Goal: Communication & Community: Answer question/provide support

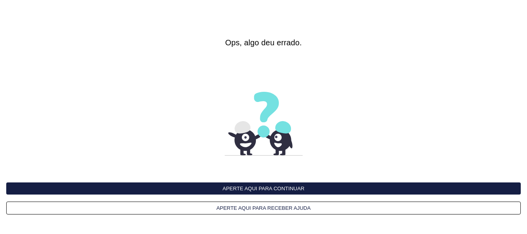
click at [272, 189] on button "Aperte aqui para continuar" at bounding box center [263, 188] width 515 height 12
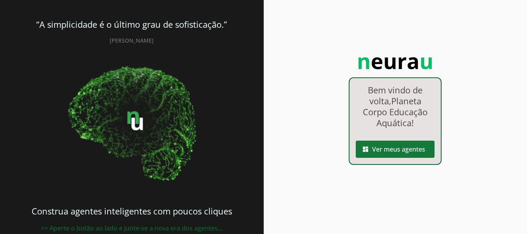
click at [362, 156] on span at bounding box center [395, 149] width 79 height 19
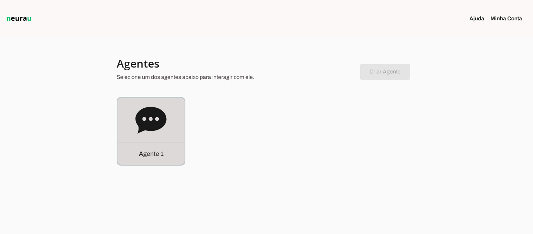
click at [165, 154] on div "Agente 1" at bounding box center [151, 153] width 67 height 22
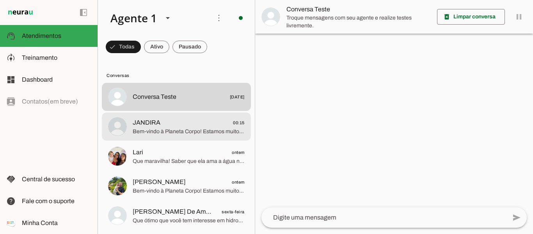
click at [172, 118] on span "JANDIRA 00:15" at bounding box center [189, 123] width 112 height 10
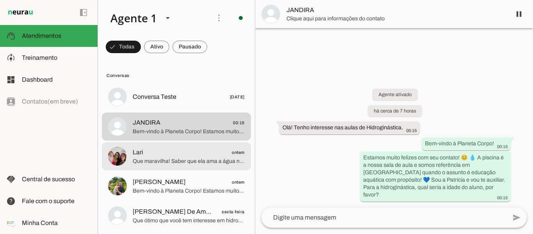
click at [175, 159] on span "Que maravilha! Saber que ela ama a água nos deixa muito felizes! 💙 Vou te envia…" at bounding box center [189, 161] width 112 height 8
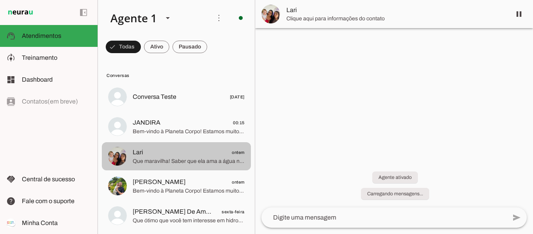
scroll to position [300, 0]
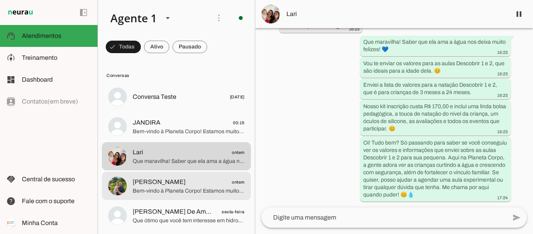
click at [154, 180] on span "Alex Luiz Sikorski" at bounding box center [159, 181] width 53 height 9
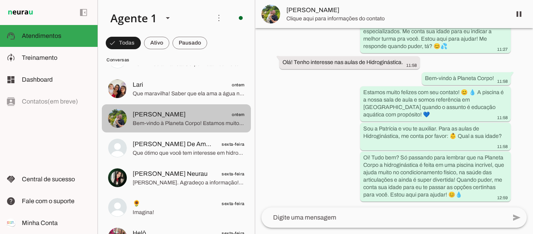
scroll to position [78, 0]
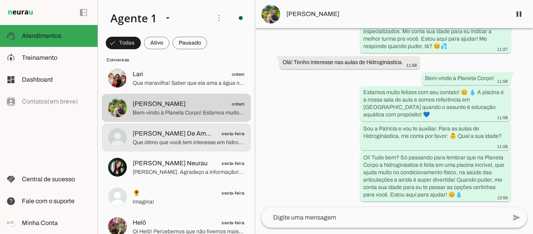
click at [172, 139] on span "Que ótimo que você tem interesse em hidroginástica! Para te ajudar melhor, pode…" at bounding box center [189, 143] width 112 height 8
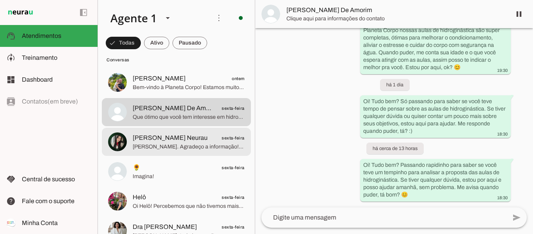
scroll to position [117, 0]
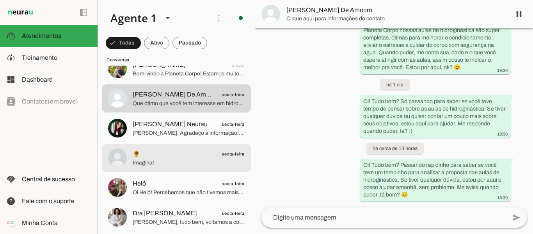
click at [171, 148] on div at bounding box center [189, 157] width 112 height 19
